Goal: Task Accomplishment & Management: Use online tool/utility

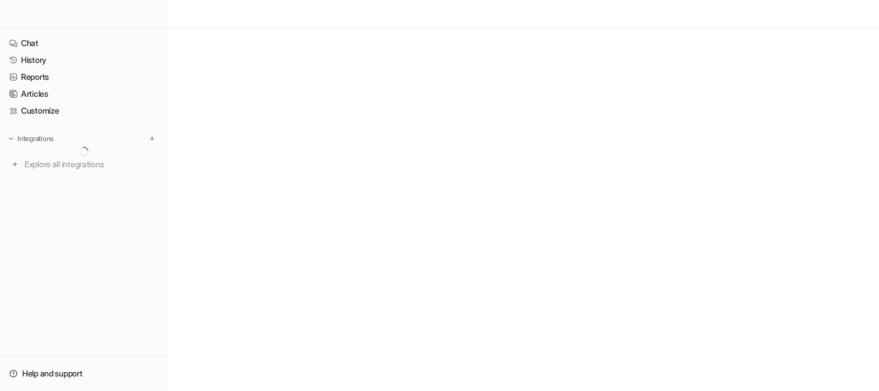
click at [96, 18] on div at bounding box center [83, 14] width 167 height 28
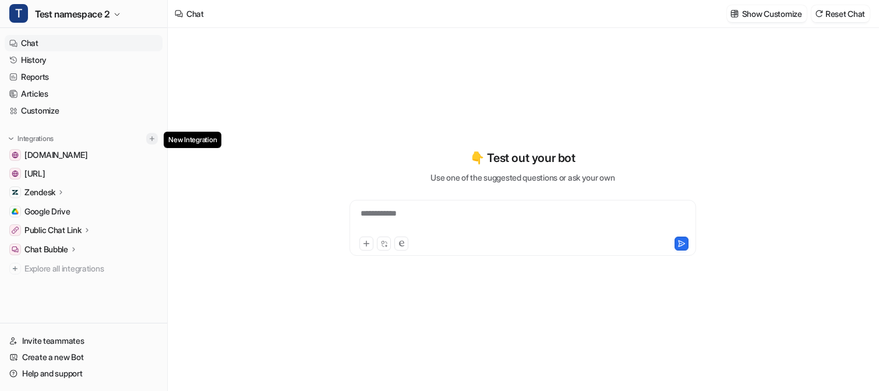
type textarea "**********"
click at [149, 135] on img at bounding box center [152, 139] width 8 height 8
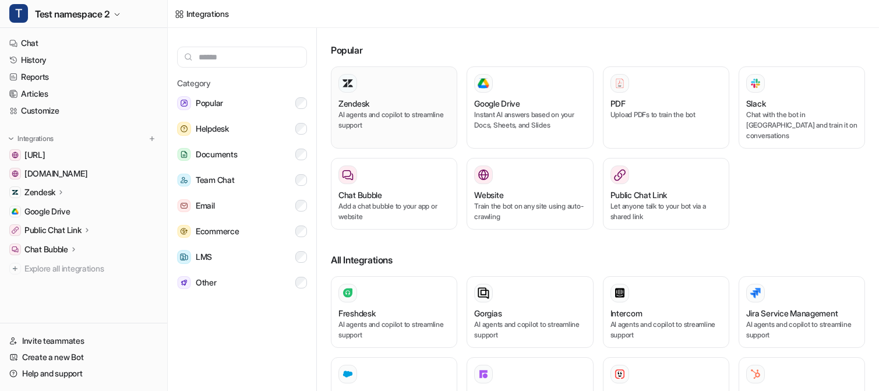
click at [343, 110] on p "AI agents and copilot to streamline support" at bounding box center [393, 120] width 111 height 21
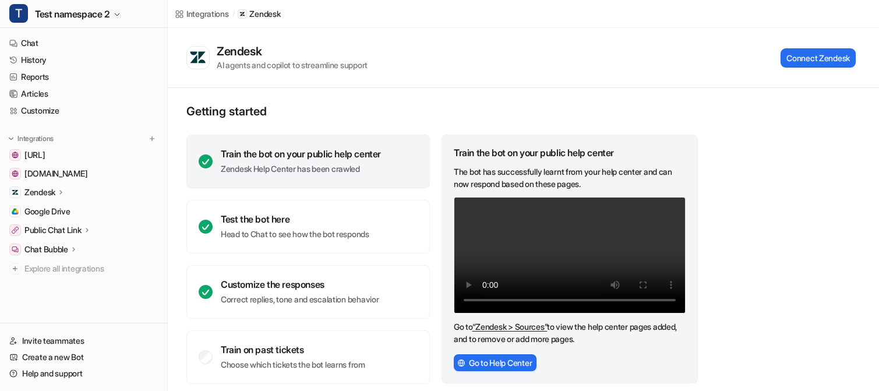
click at [76, 195] on div "Zendesk" at bounding box center [84, 192] width 158 height 16
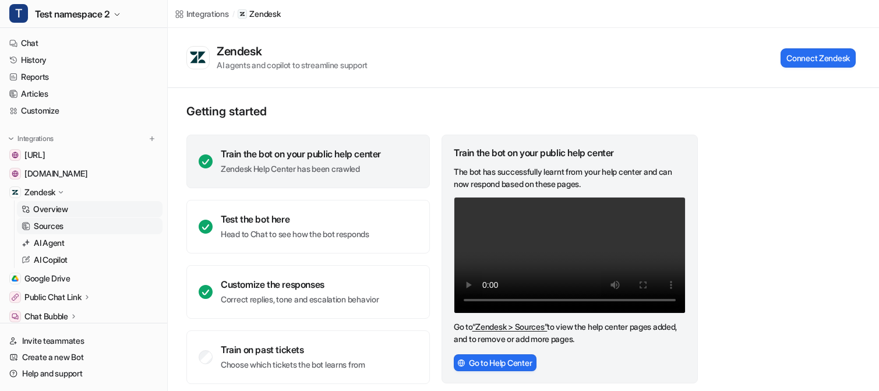
click at [50, 226] on p "Sources" at bounding box center [49, 226] width 30 height 12
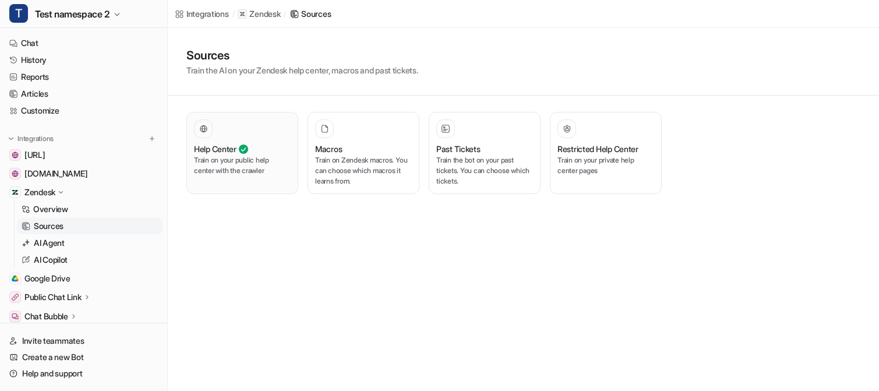
click at [232, 139] on div "Help Center Train on your public help center with the crawler" at bounding box center [242, 152] width 97 height 67
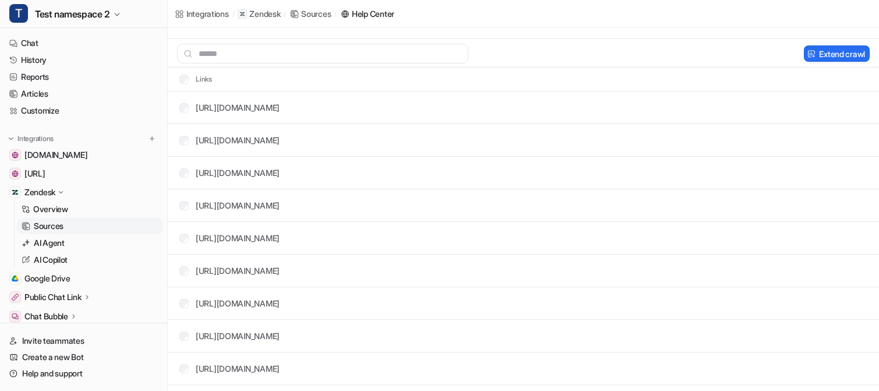
scroll to position [65, 0]
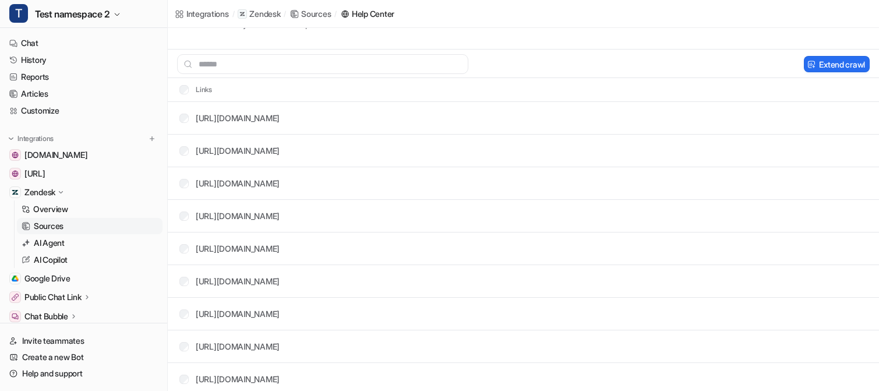
click at [821, 54] on div "Extend crawl" at bounding box center [523, 64] width 711 height 29
click at [821, 62] on button "Extend crawl" at bounding box center [837, 64] width 66 height 16
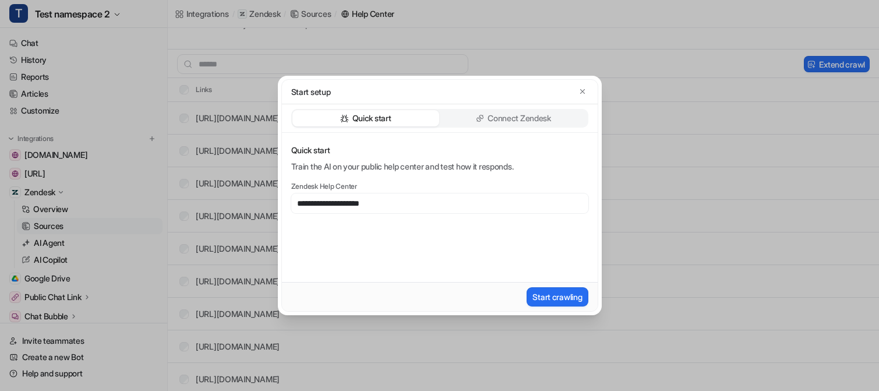
type input "**********"
click at [527, 287] on button "Start crawling" at bounding box center [557, 296] width 61 height 19
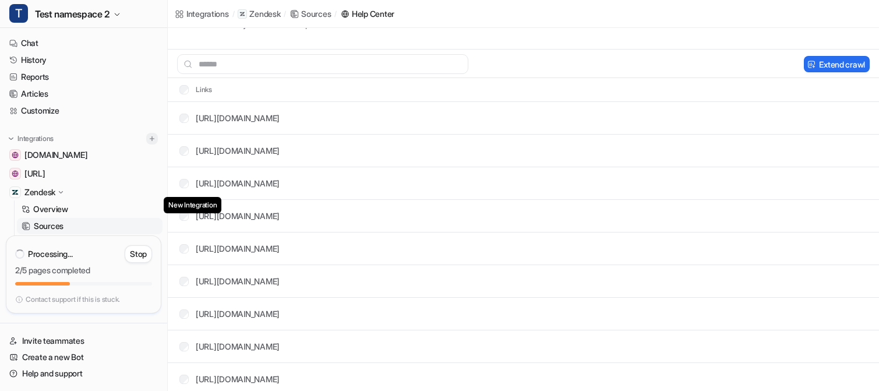
click at [153, 141] on img at bounding box center [152, 139] width 8 height 8
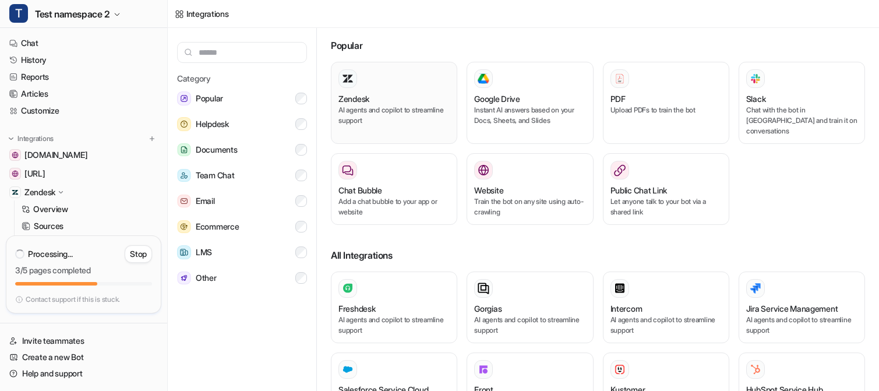
click at [421, 102] on div "Zendesk" at bounding box center [393, 99] width 111 height 12
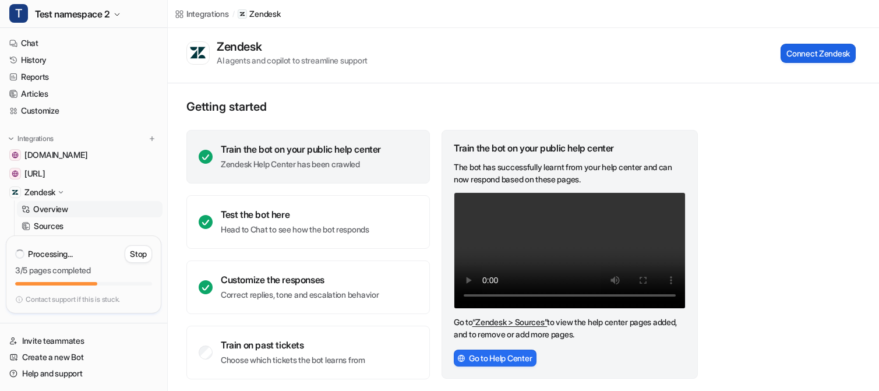
click at [799, 52] on button "Connect Zendesk" at bounding box center [818, 53] width 75 height 19
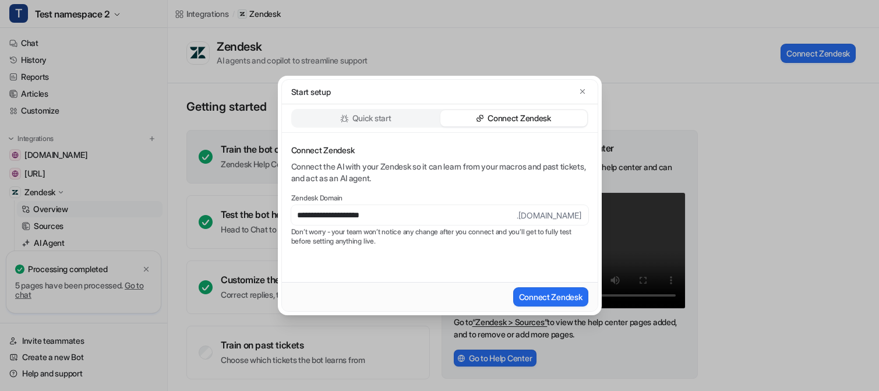
type input "**********"
click at [513, 287] on button "Connect Zendesk" at bounding box center [550, 296] width 75 height 19
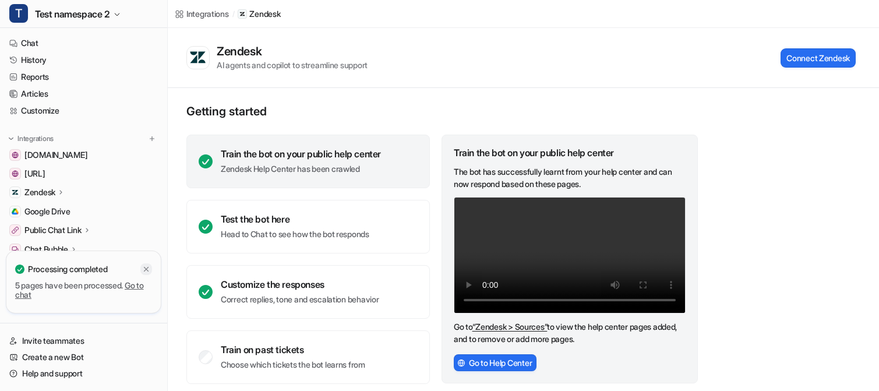
click at [146, 271] on icon at bounding box center [146, 269] width 8 height 8
click at [61, 190] on icon at bounding box center [61, 192] width 8 height 9
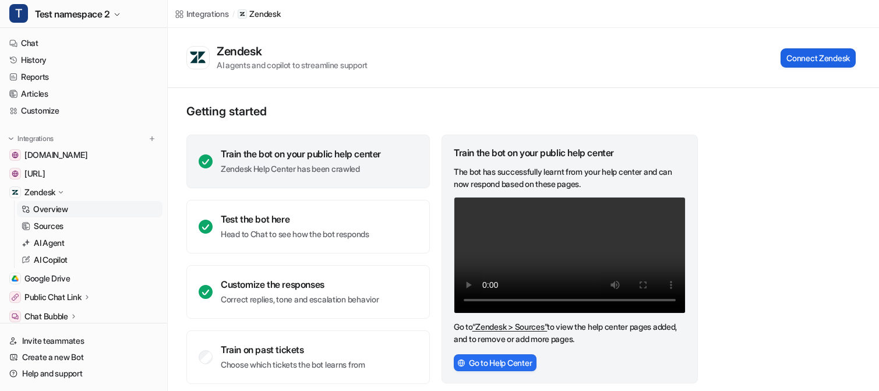
click at [803, 63] on button "Connect Zendesk" at bounding box center [818, 57] width 75 height 19
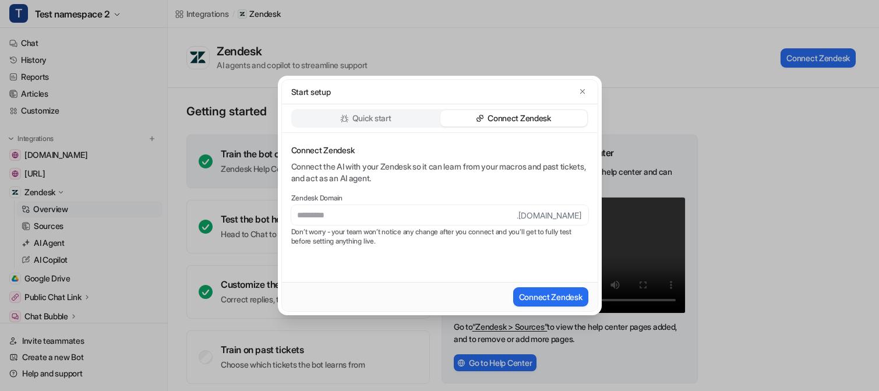
click at [382, 123] on p "Quick start" at bounding box center [371, 118] width 39 height 12
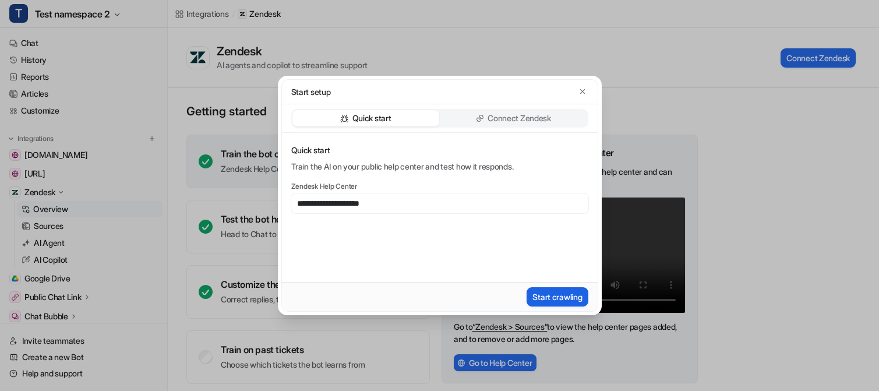
type input "**********"
click at [560, 303] on button "Start crawling" at bounding box center [557, 296] width 61 height 19
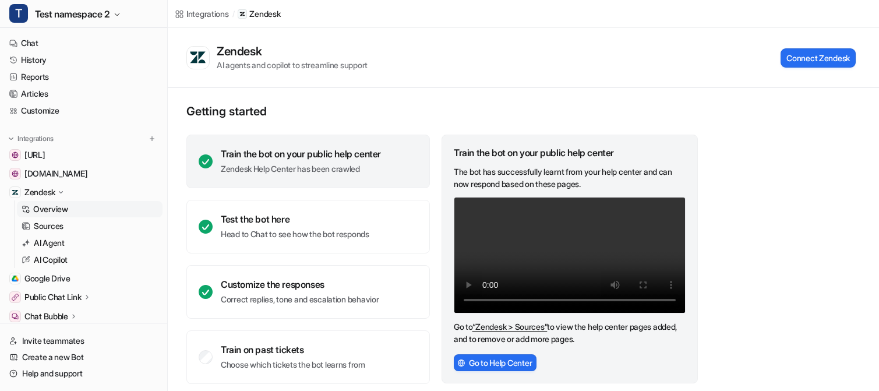
click at [211, 17] on div "Integrations" at bounding box center [207, 14] width 43 height 12
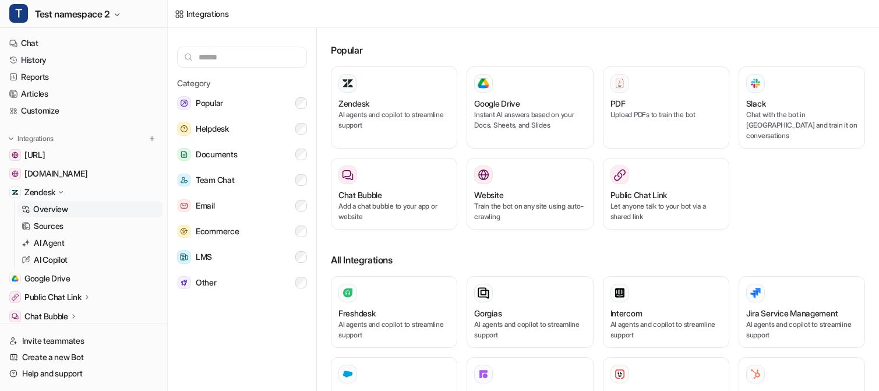
click at [64, 212] on p "Overview" at bounding box center [50, 209] width 35 height 12
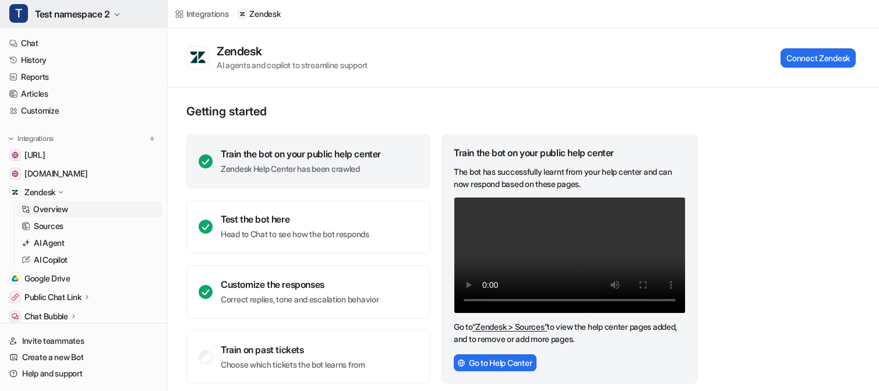
click at [90, 19] on span "Test namespace 2" at bounding box center [72, 14] width 75 height 16
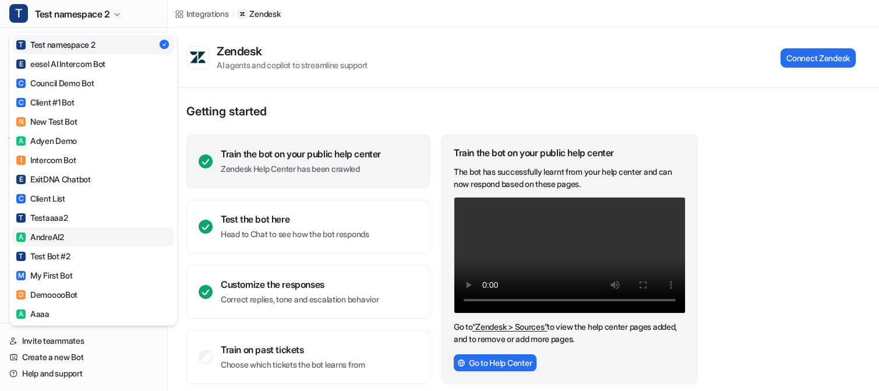
click at [80, 236] on link "A AndreAI2" at bounding box center [93, 236] width 161 height 19
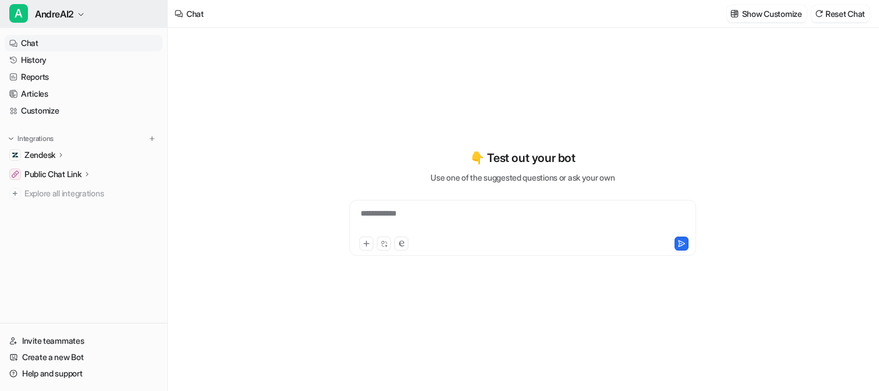
type textarea "**********"
click at [72, 16] on span "AndreAI2" at bounding box center [54, 14] width 39 height 16
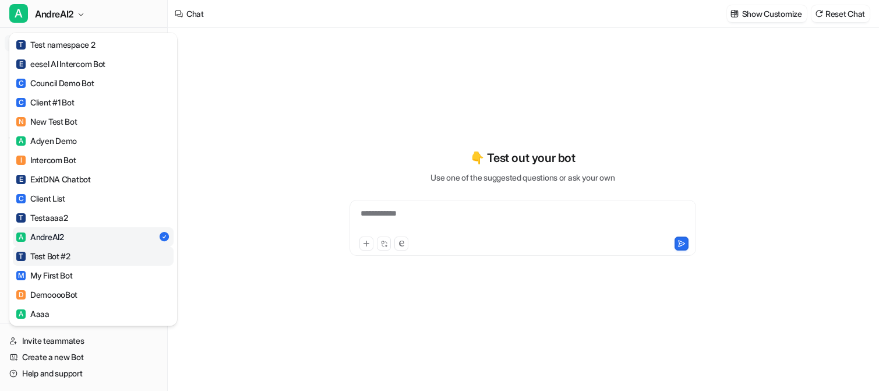
click at [59, 256] on div "T Test Bot #2" at bounding box center [43, 256] width 54 height 12
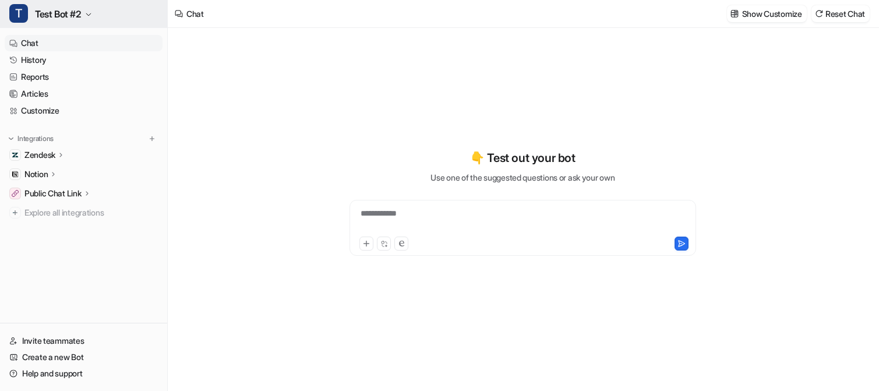
click at [70, 13] on span "Test Bot #2" at bounding box center [58, 14] width 47 height 16
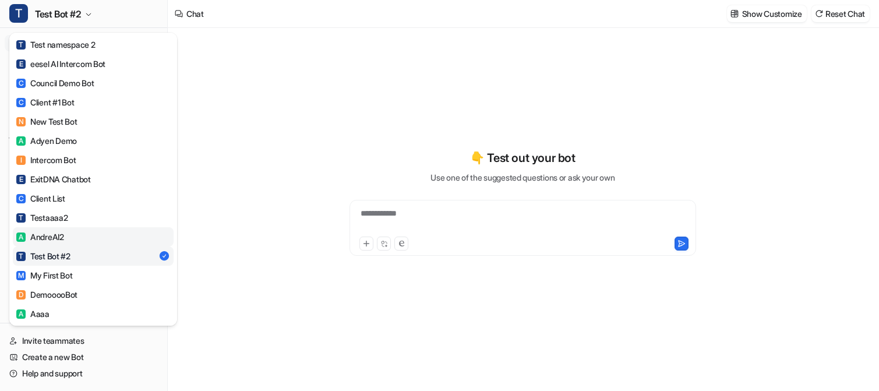
type textarea "**********"
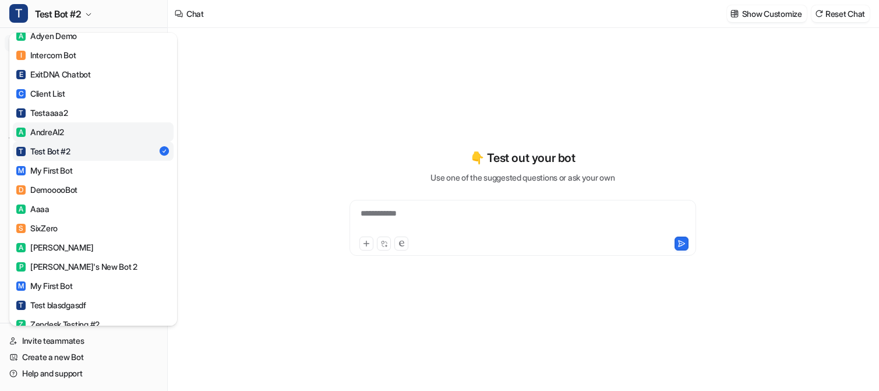
scroll to position [110, 0]
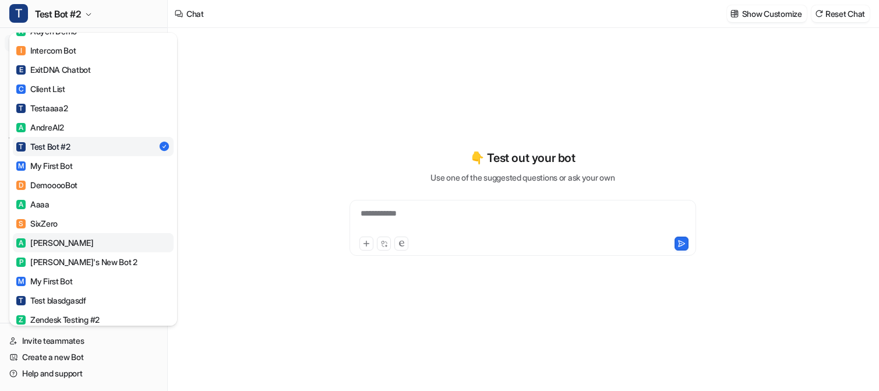
click at [64, 235] on link "A AndreAI" at bounding box center [93, 242] width 161 height 19
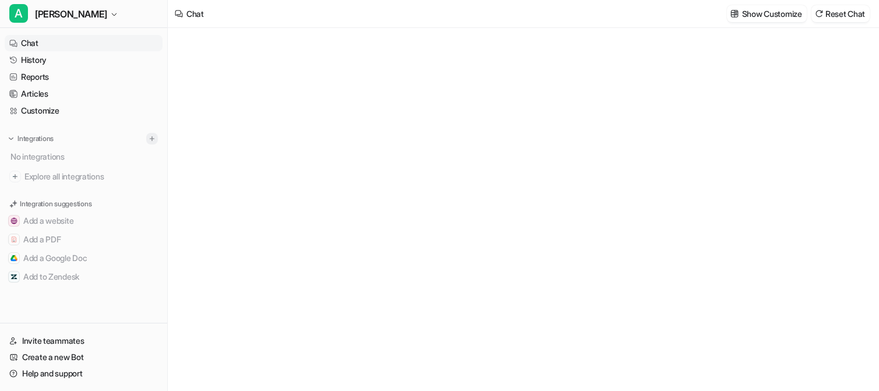
type textarea "**********"
click at [155, 140] on img at bounding box center [152, 139] width 8 height 8
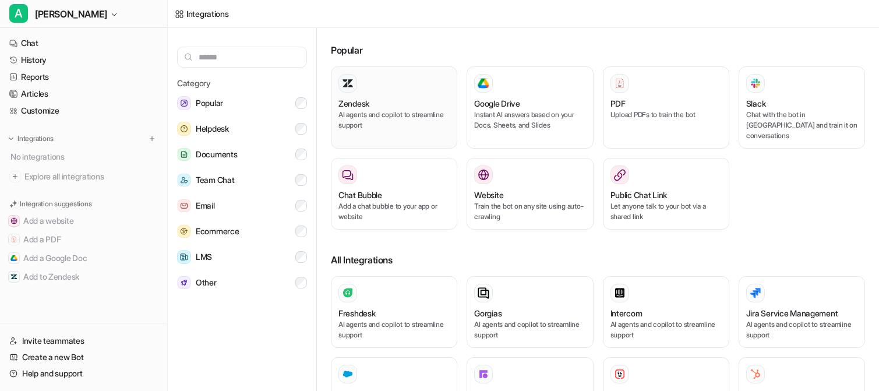
click at [374, 94] on div "Zendesk AI agents and copilot to streamline support" at bounding box center [393, 107] width 111 height 67
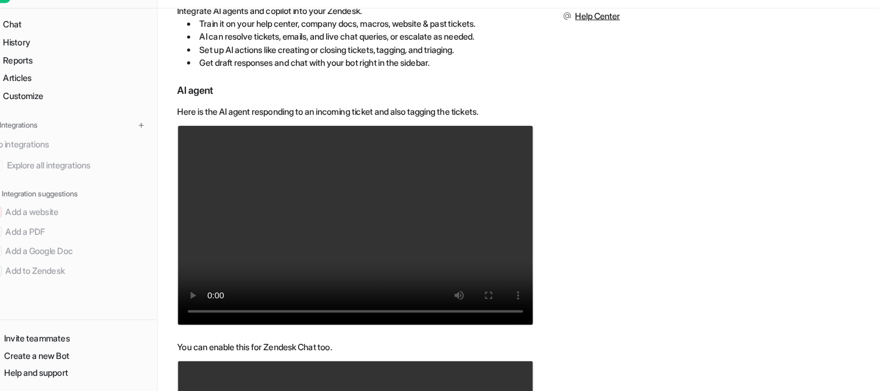
scroll to position [242, 0]
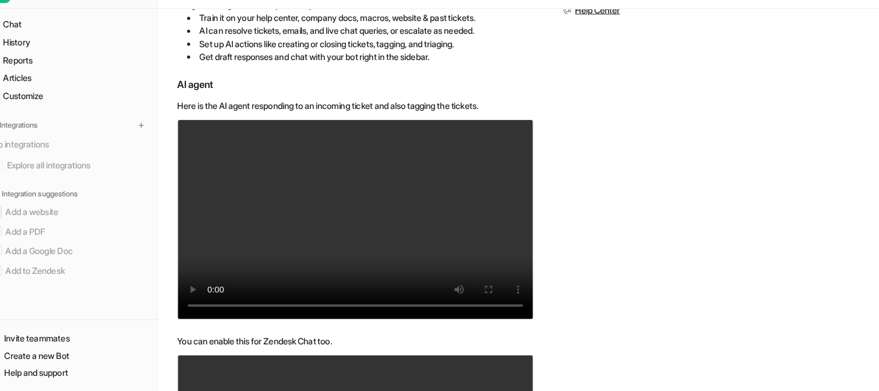
click at [550, 252] on div "Overview Integrate AI agents and copilot into your Zendesk. Train it on your he…" at bounding box center [523, 369] width 674 height 743
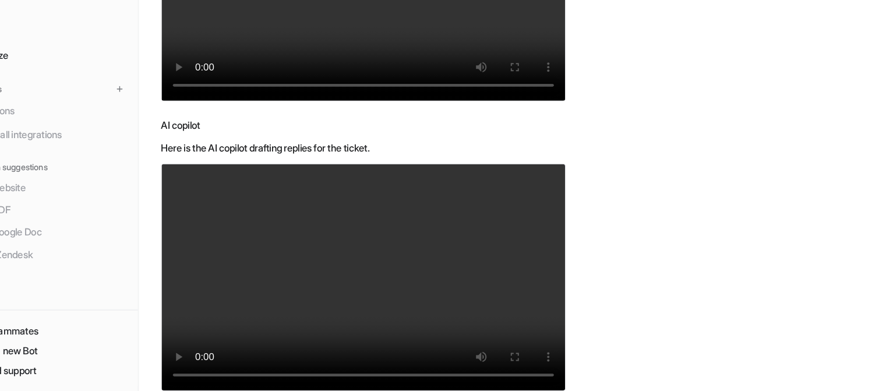
scroll to position [666, 0]
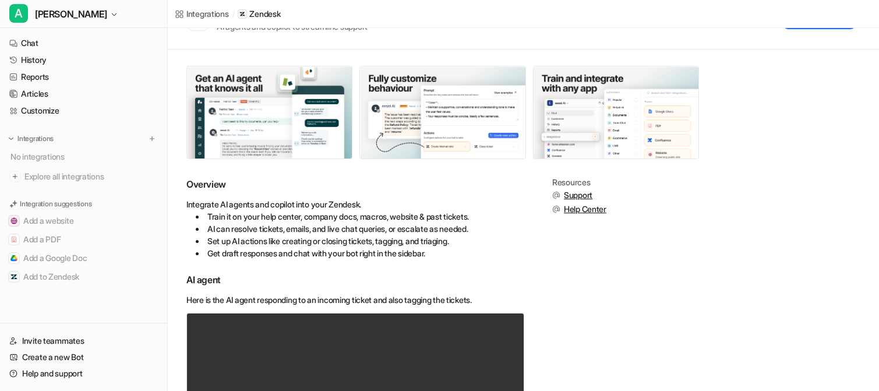
scroll to position [20, 0]
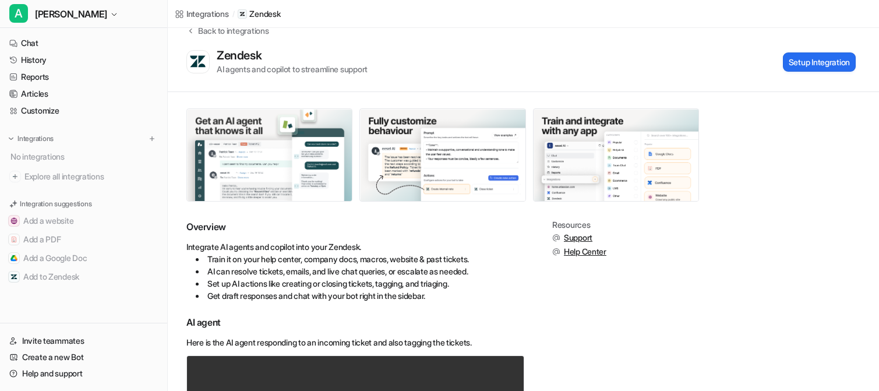
click at [234, 153] on img at bounding box center [269, 155] width 165 height 92
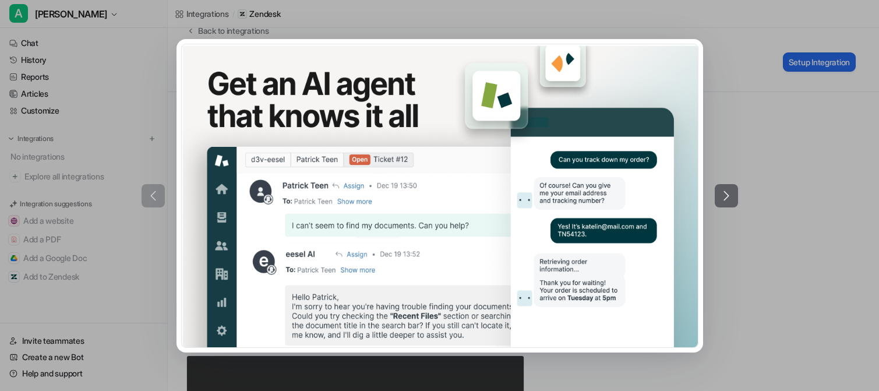
click at [164, 48] on div at bounding box center [440, 195] width 596 height 313
click at [739, 23] on div at bounding box center [439, 195] width 879 height 391
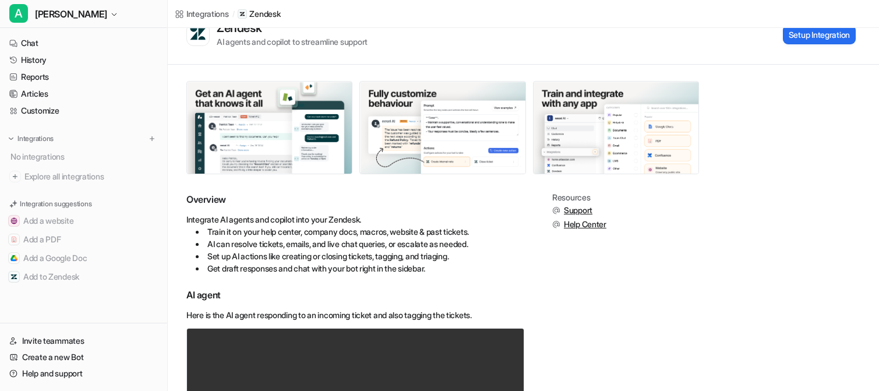
scroll to position [0, 0]
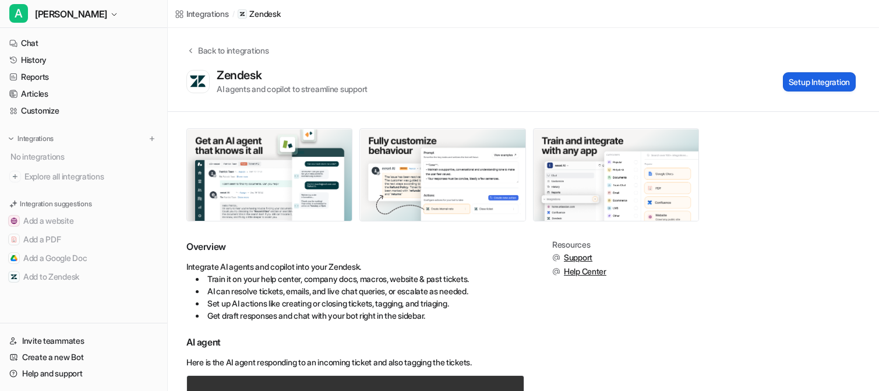
click at [796, 82] on button "Setup Integration" at bounding box center [819, 81] width 73 height 19
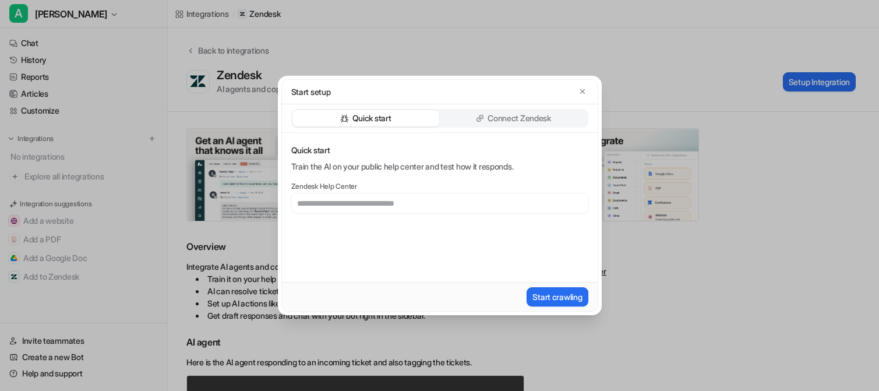
click at [514, 118] on p "Connect Zendesk" at bounding box center [519, 118] width 63 height 12
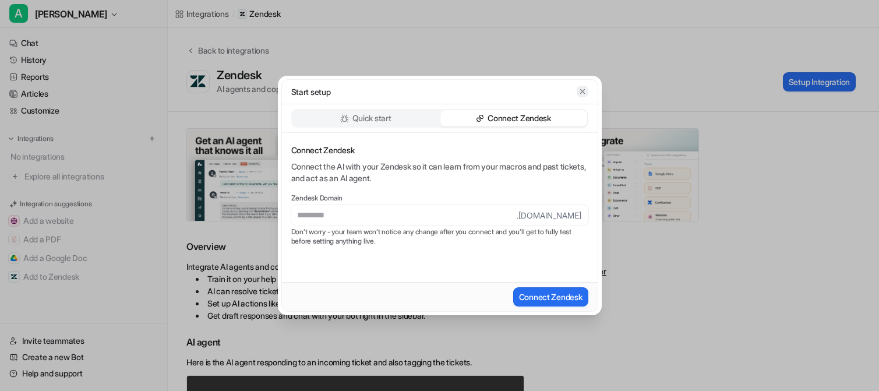
click at [580, 96] on button "button" at bounding box center [583, 92] width 12 height 12
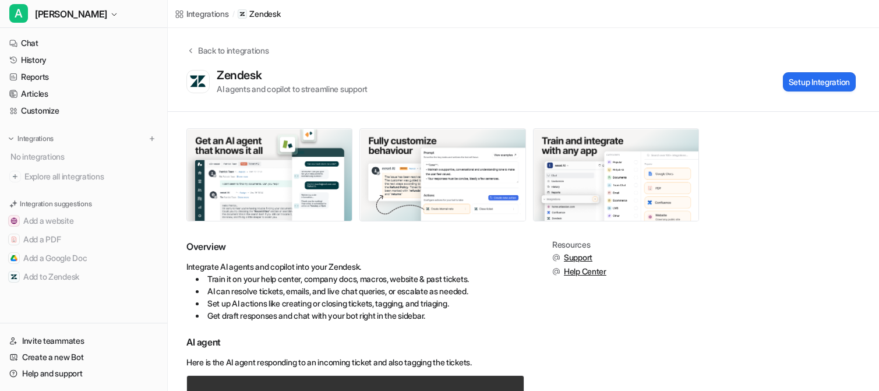
click at [356, 128] on div at bounding box center [442, 174] width 513 height 93
click at [355, 128] on div at bounding box center [442, 174] width 513 height 93
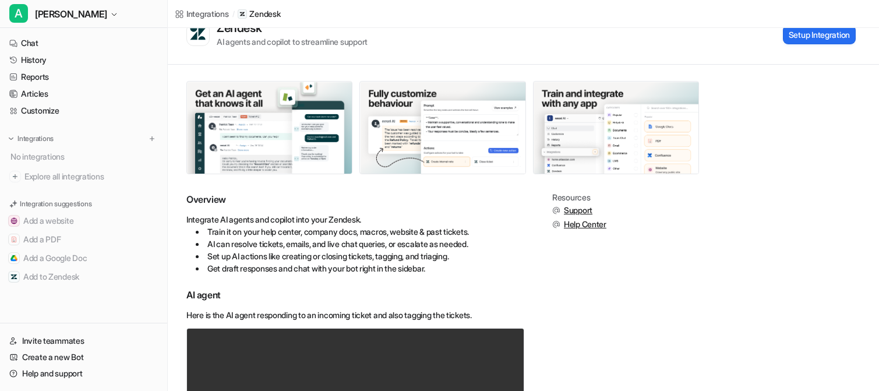
scroll to position [46, 0]
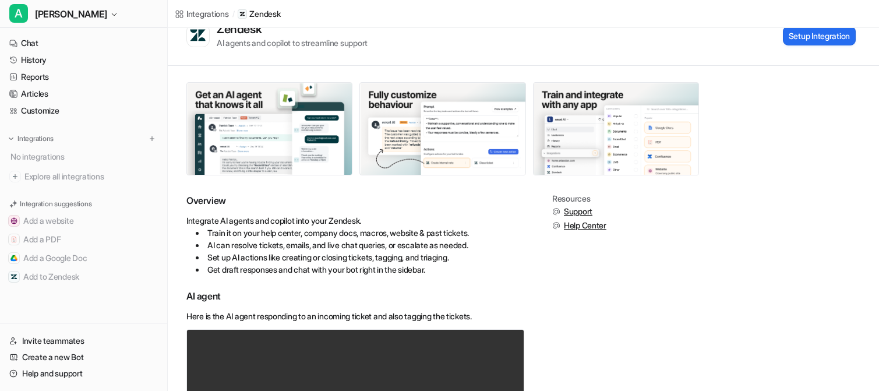
click at [355, 83] on div at bounding box center [442, 128] width 513 height 93
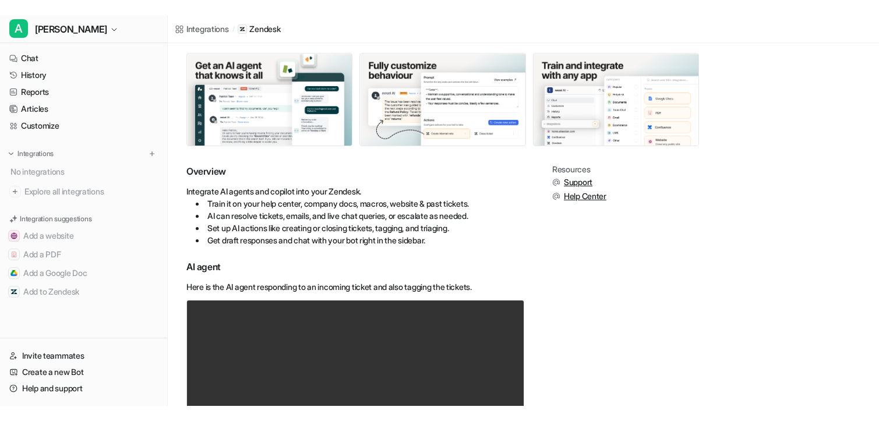
scroll to position [0, 0]
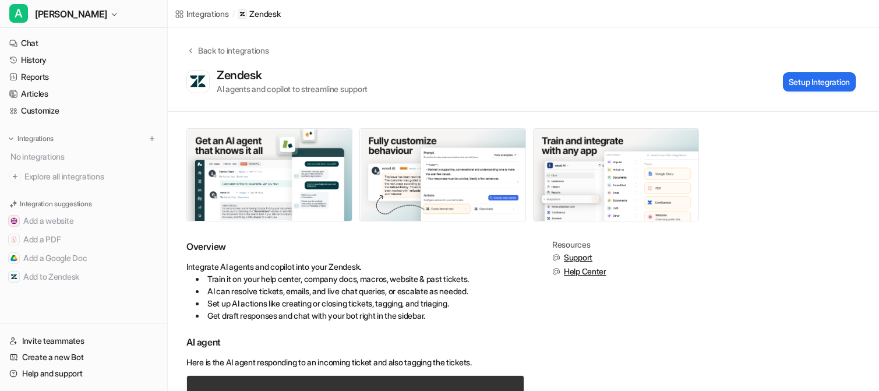
click at [319, 87] on div "AI agents and copilot to streamline support" at bounding box center [292, 89] width 151 height 12
click at [293, 90] on div "AI agents and copilot to streamline support" at bounding box center [292, 89] width 151 height 12
click at [297, 89] on div "AI agents and copilot to streamline support" at bounding box center [292, 89] width 151 height 12
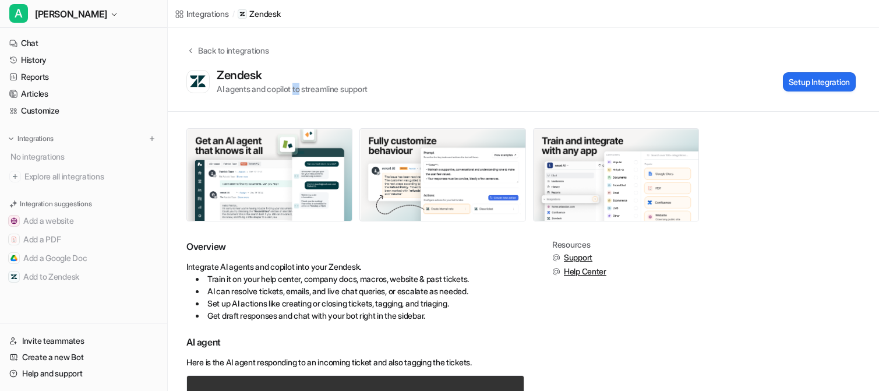
click at [299, 89] on div "AI agents and copilot to streamline support" at bounding box center [292, 89] width 151 height 12
click at [296, 89] on div "AI agents and copilot to streamline support" at bounding box center [292, 89] width 151 height 12
click at [295, 89] on div "AI agents and copilot to streamline support" at bounding box center [292, 89] width 151 height 12
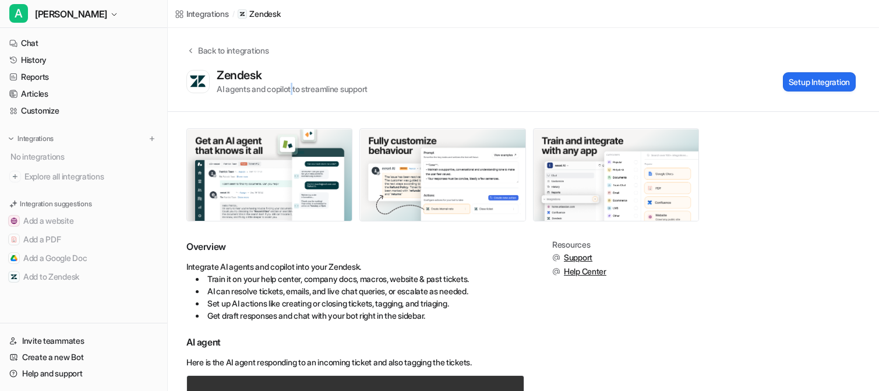
click at [295, 89] on div "AI agents and copilot to streamline support" at bounding box center [292, 89] width 151 height 12
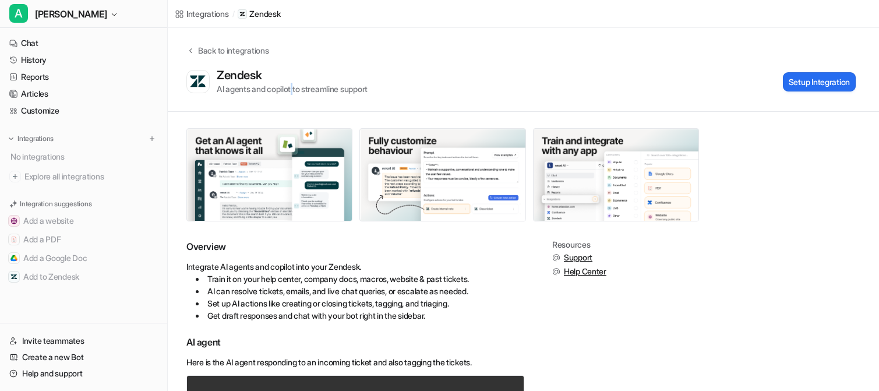
click at [295, 89] on div "AI agents and copilot to streamline support" at bounding box center [292, 89] width 151 height 12
click at [316, 89] on div "AI agents and copilot to streamline support" at bounding box center [292, 89] width 151 height 12
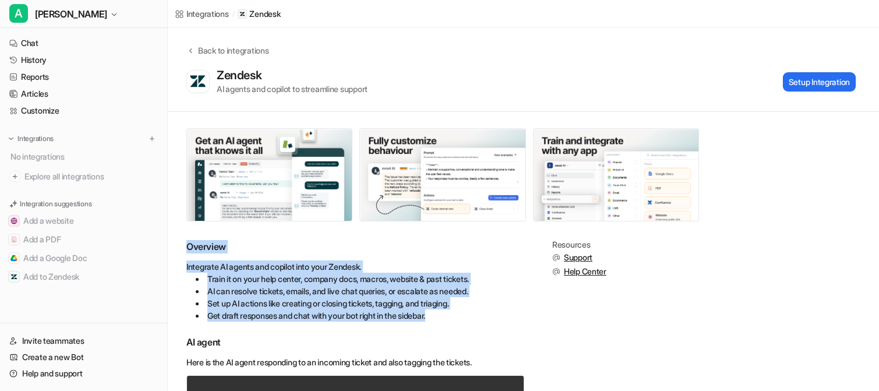
drag, startPoint x: 184, startPoint y: 245, endPoint x: 446, endPoint y: 312, distance: 270.4
click at [446, 312] on li "Get draft responses and chat with your bot right in the sidebar." at bounding box center [360, 315] width 329 height 12
drag, startPoint x: 186, startPoint y: 245, endPoint x: 440, endPoint y: 313, distance: 263.0
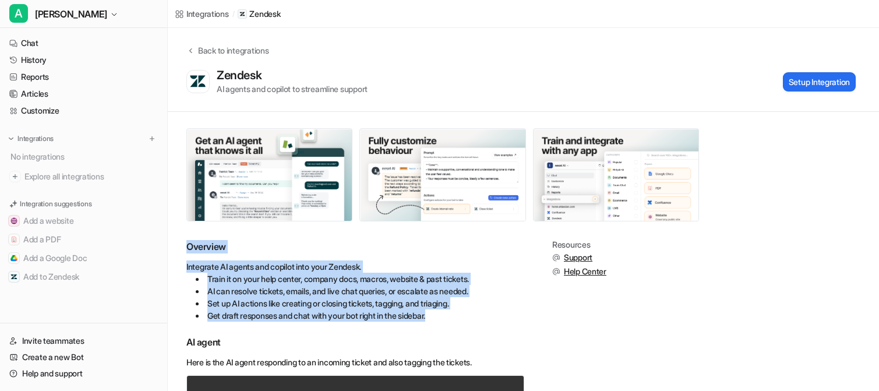
click at [440, 313] on li "Get draft responses and chat with your bot right in the sidebar." at bounding box center [360, 315] width 329 height 12
